Goal: Navigation & Orientation: Find specific page/section

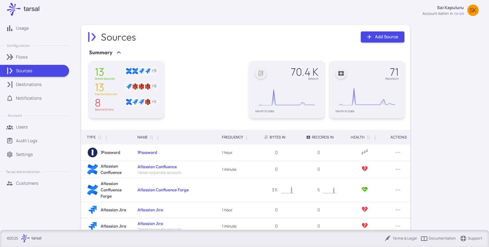
click at [30, 69] on p "Sources" at bounding box center [24, 71] width 16 height 6
click at [453, 8] on p "Sai Kapuluru" at bounding box center [450, 8] width 27 height 6
drag, startPoint x: 29, startPoint y: 170, endPoint x: 28, endPoint y: 181, distance: 10.9
click at [29, 170] on div at bounding box center [244, 123] width 489 height 247
click at [28, 182] on p "Customers" at bounding box center [27, 183] width 22 height 6
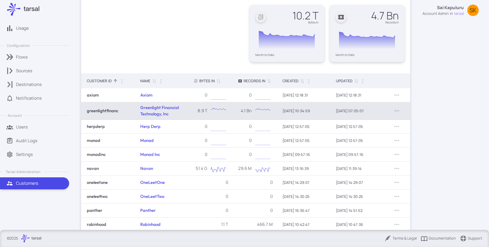
scroll to position [81, 0]
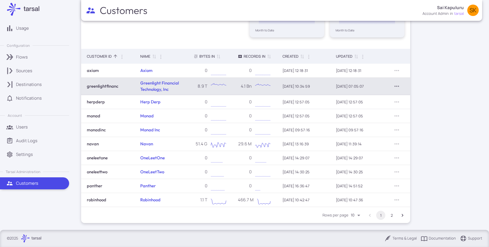
click at [399, 85] on icon "Row Actions" at bounding box center [396, 86] width 7 height 7
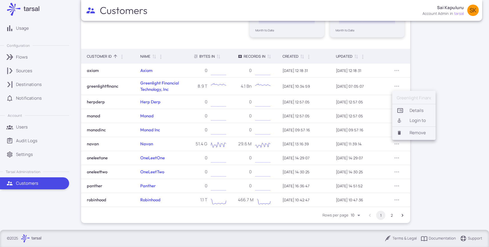
click at [420, 122] on li "Login to" at bounding box center [413, 121] width 43 height 10
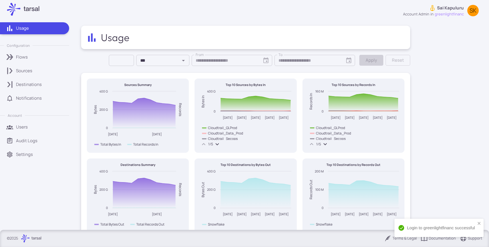
click at [48, 71] on div "Sources" at bounding box center [40, 71] width 49 height 6
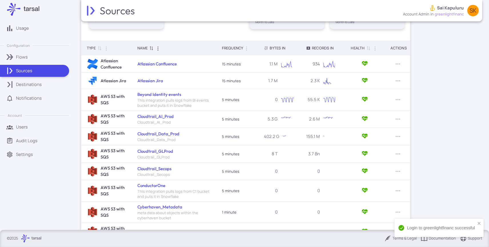
scroll to position [123, 0]
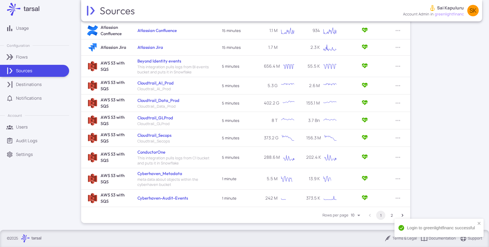
click at [387, 215] on button "2" at bounding box center [391, 215] width 9 height 9
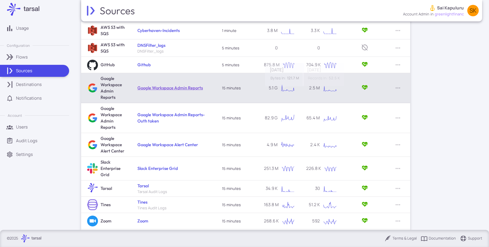
click at [191, 85] on link "Google Workspace Admin Reports" at bounding box center [169, 87] width 65 height 5
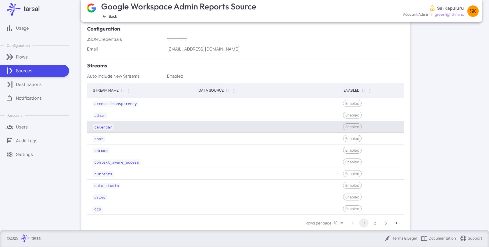
scroll to position [161, 0]
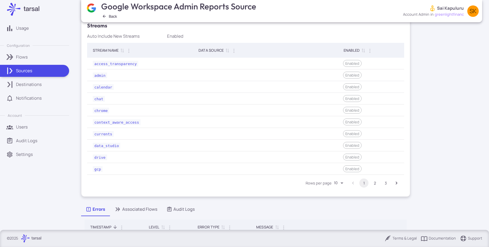
click at [373, 182] on button "2" at bounding box center [374, 182] width 9 height 9
click at [389, 182] on button "3" at bounding box center [385, 182] width 9 height 9
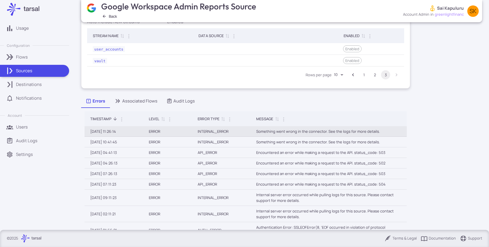
scroll to position [179, 0]
